Goal: Task Accomplishment & Management: Manage account settings

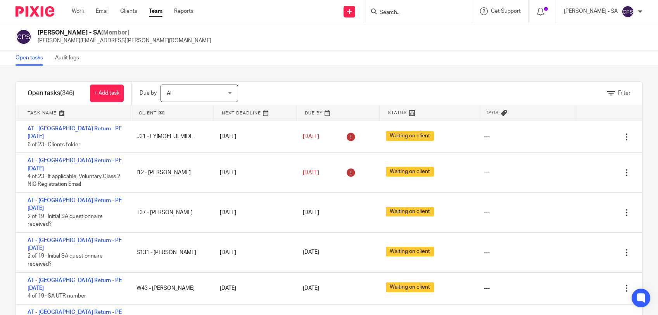
click at [395, 12] on input "Search" at bounding box center [414, 12] width 70 height 7
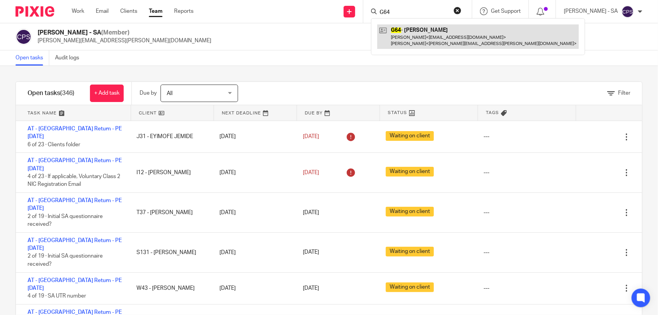
type input "G64"
click at [425, 45] on link at bounding box center [479, 36] width 202 height 24
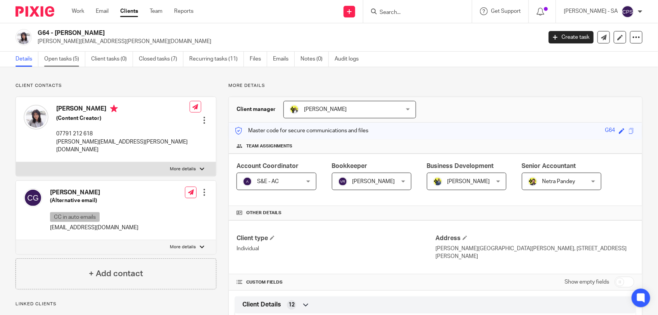
click at [65, 61] on link "Open tasks (5)" at bounding box center [64, 59] width 41 height 15
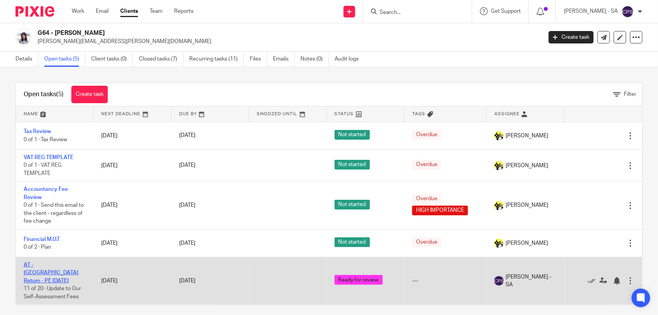
click at [52, 265] on link "AT - [GEOGRAPHIC_DATA] Return - PE [DATE]" at bounding box center [51, 272] width 55 height 21
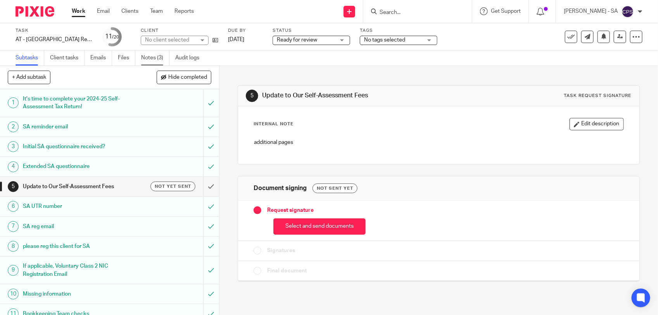
click at [155, 61] on link "Notes (3)" at bounding box center [155, 57] width 28 height 15
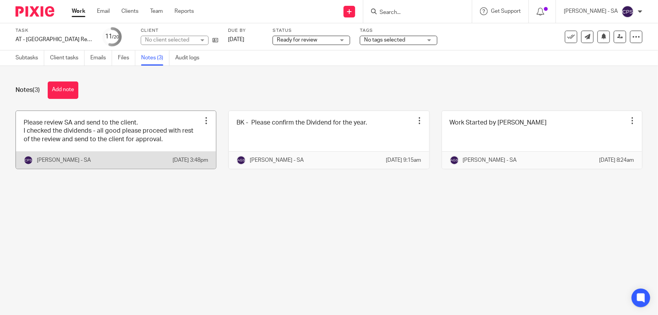
click at [167, 147] on link at bounding box center [116, 140] width 200 height 58
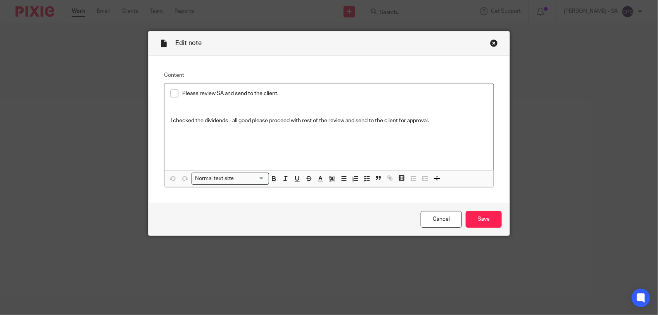
click at [490, 43] on div "Close this dialog window" at bounding box center [494, 43] width 8 height 8
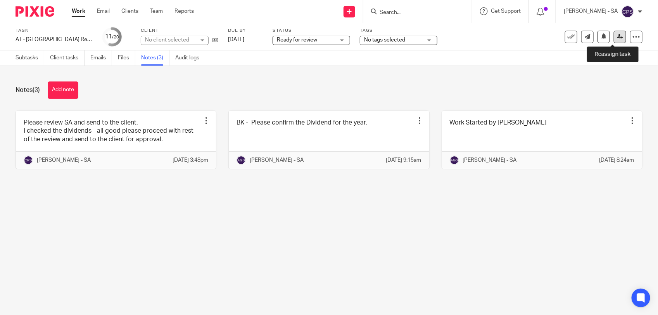
click at [614, 32] on link at bounding box center [620, 37] width 12 height 12
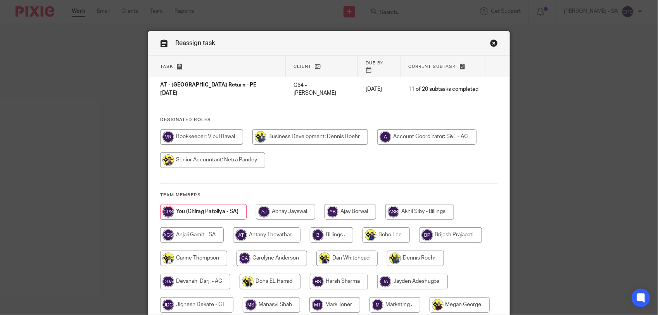
click at [412, 204] on input "radio" at bounding box center [420, 212] width 69 height 16
radio input "true"
click at [406, 204] on input "radio" at bounding box center [419, 212] width 70 height 16
click at [198, 227] on input "radio" at bounding box center [192, 235] width 64 height 16
radio input "true"
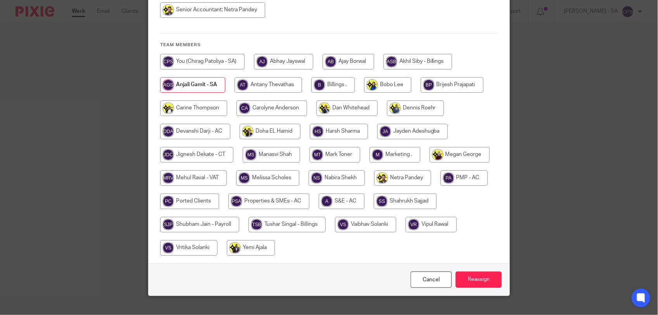
scroll to position [151, 0]
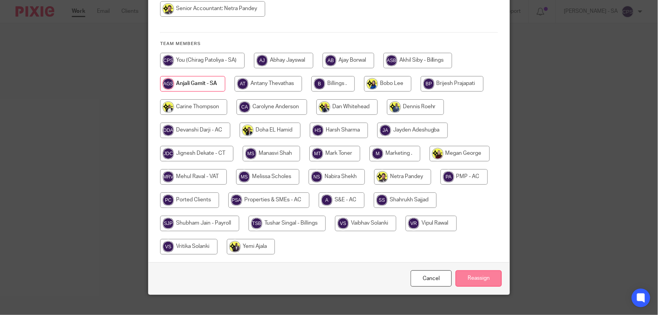
click at [478, 270] on input "Reassign" at bounding box center [479, 278] width 46 height 17
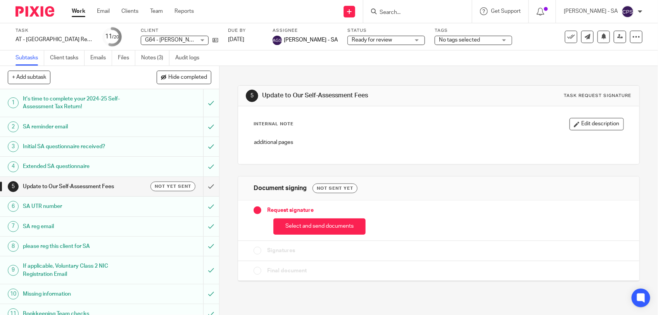
click at [397, 12] on input "Search" at bounding box center [414, 12] width 70 height 7
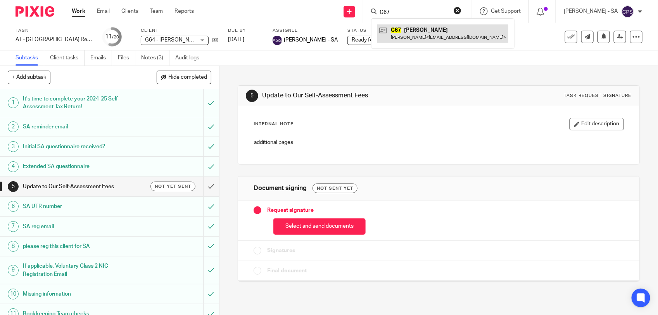
type input "C67"
click at [407, 32] on link at bounding box center [443, 33] width 131 height 18
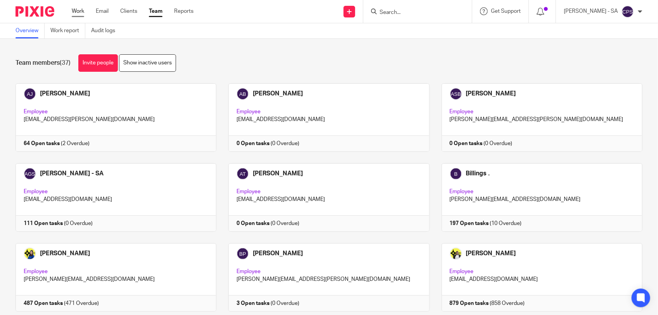
click at [83, 8] on link "Work" at bounding box center [78, 11] width 12 height 8
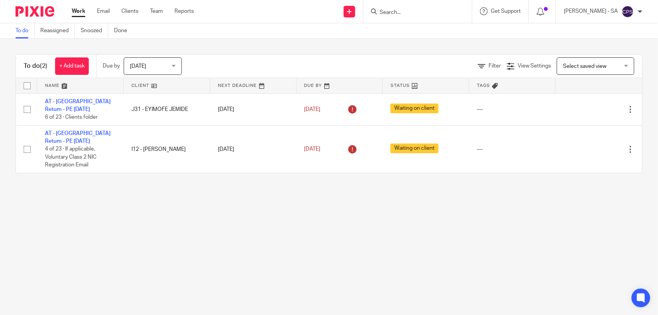
click at [148, 72] on span "[DATE]" at bounding box center [150, 66] width 41 height 16
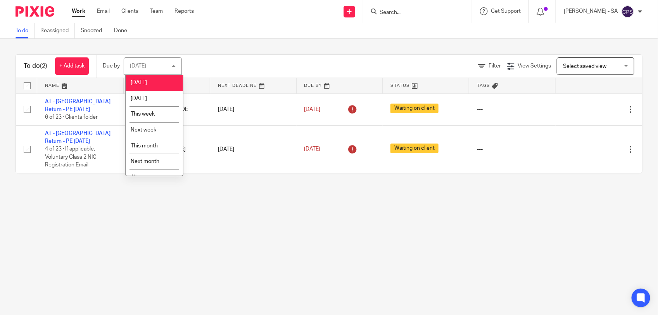
click at [151, 68] on div "Today Today" at bounding box center [153, 65] width 58 height 17
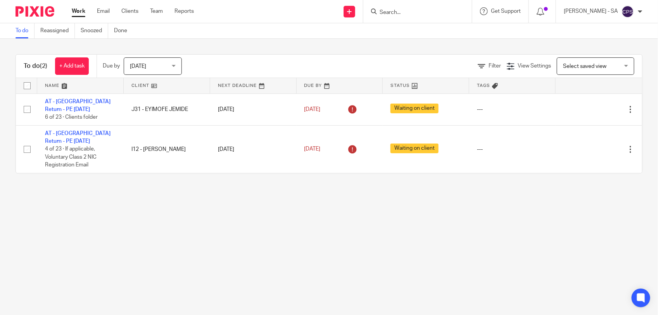
click at [161, 62] on span "[DATE]" at bounding box center [150, 66] width 41 height 16
click at [220, 62] on div "Filter View Settings View Settings Manage saved views Select saved view Select …" at bounding box center [419, 65] width 447 height 17
click at [151, 67] on span "[DATE]" at bounding box center [150, 66] width 41 height 16
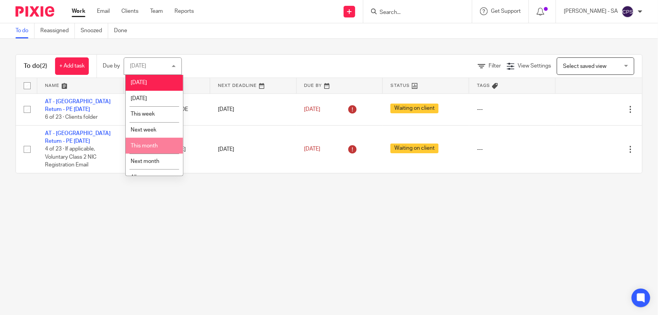
scroll to position [9, 0]
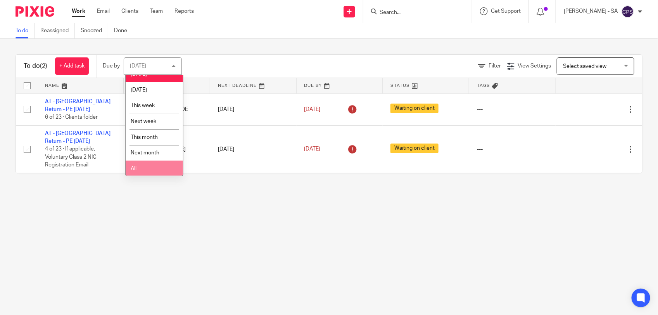
click at [138, 166] on li "All" at bounding box center [154, 169] width 57 height 16
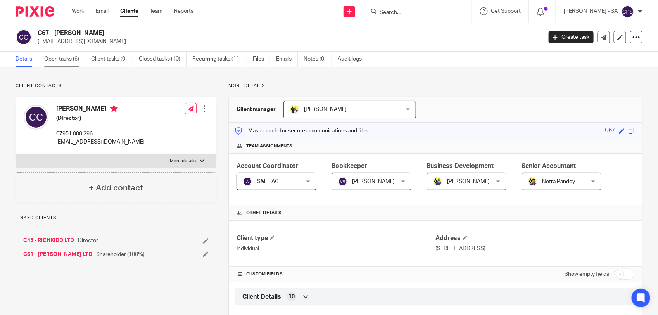
click at [64, 60] on link "Open tasks (6)" at bounding box center [64, 59] width 41 height 15
